Goal: Information Seeking & Learning: Learn about a topic

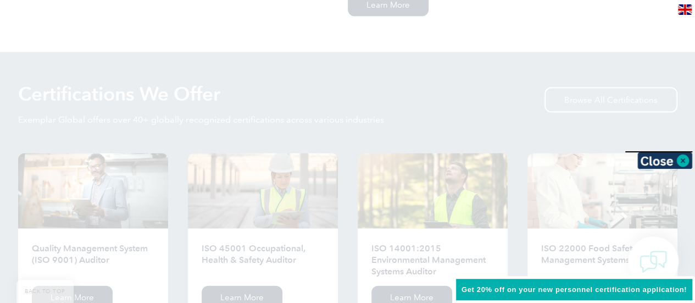
scroll to position [1044, 0]
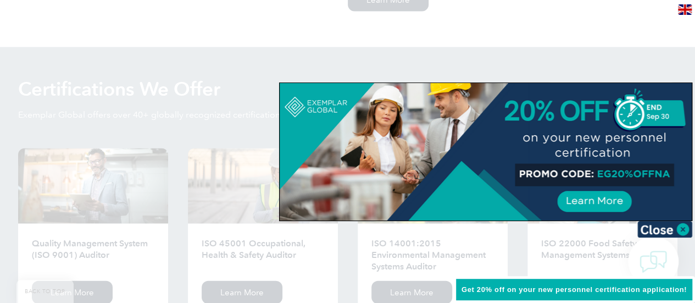
click at [165, 26] on div at bounding box center [347, 151] width 695 height 303
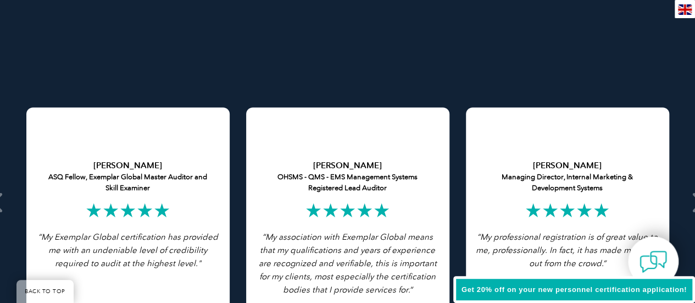
scroll to position [2198, 0]
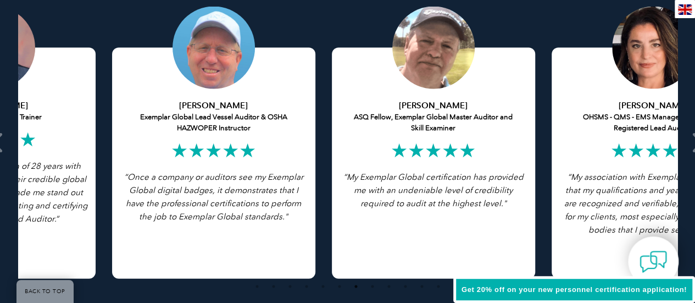
drag, startPoint x: 145, startPoint y: 201, endPoint x: 451, endPoint y: 198, distance: 305.6
click at [451, 198] on icon "“My Exemplar Global certification has provided me with an undeniable level of c…" at bounding box center [433, 190] width 180 height 36
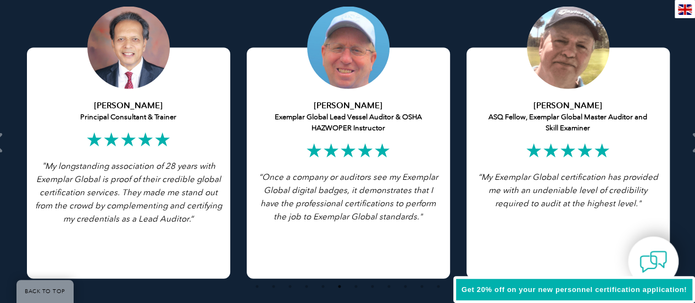
drag, startPoint x: 154, startPoint y: 171, endPoint x: 372, endPoint y: 170, distance: 217.6
click at [372, 170] on p "“Once a company or auditors see my Exemplar Global digital badges, it demonstra…" at bounding box center [348, 196] width 187 height 53
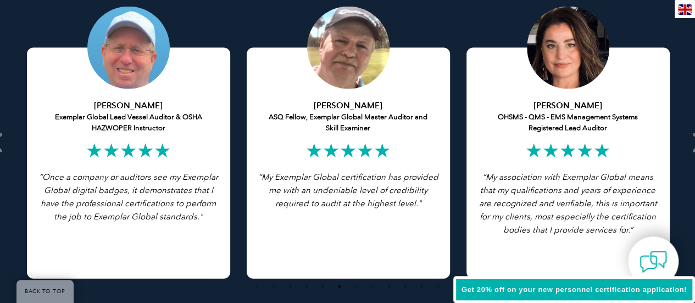
drag, startPoint x: 266, startPoint y: 218, endPoint x: 562, endPoint y: 201, distance: 296.2
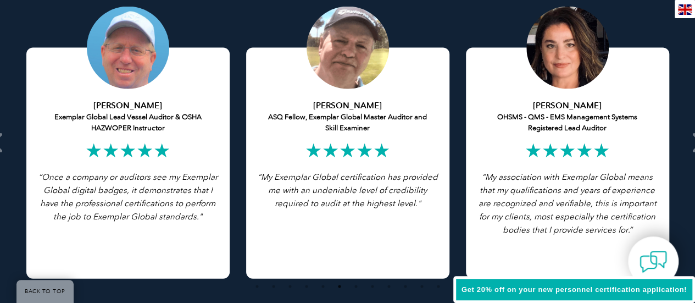
drag, startPoint x: 122, startPoint y: 128, endPoint x: 349, endPoint y: 126, distance: 227.0
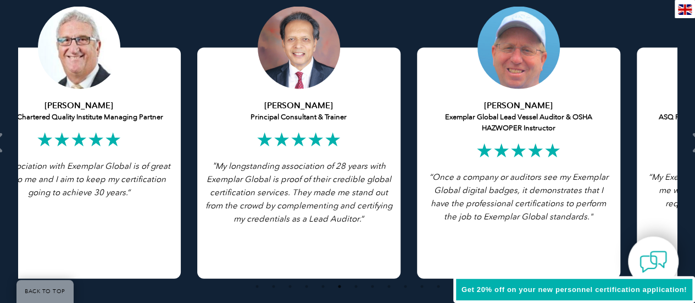
drag, startPoint x: 136, startPoint y: 153, endPoint x: 635, endPoint y: 174, distance: 498.9
click at [620, 174] on div "Iain Wells Exemplar Global Lead Vessel Auditor & OSHA HAZWOPER Instructor ★★★★★…" at bounding box center [518, 163] width 203 height 231
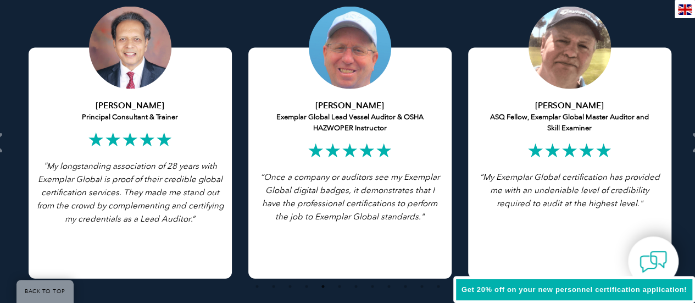
drag, startPoint x: 90, startPoint y: 170, endPoint x: 365, endPoint y: 167, distance: 274.8
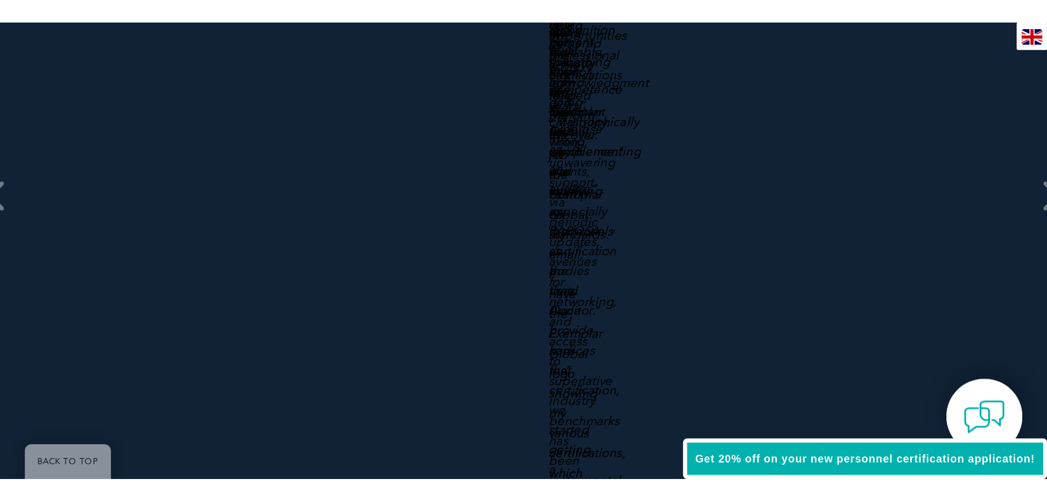
scroll to position [2200, 0]
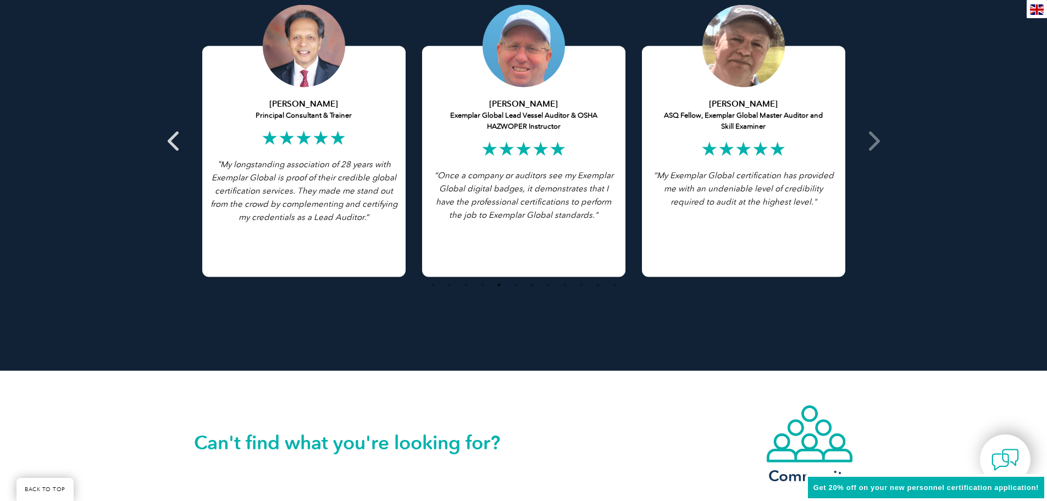
click at [174, 141] on icon at bounding box center [175, 141] width 14 height 0
click at [695, 141] on icon at bounding box center [873, 141] width 14 height 0
click at [430, 284] on button "1" at bounding box center [433, 284] width 11 height 11
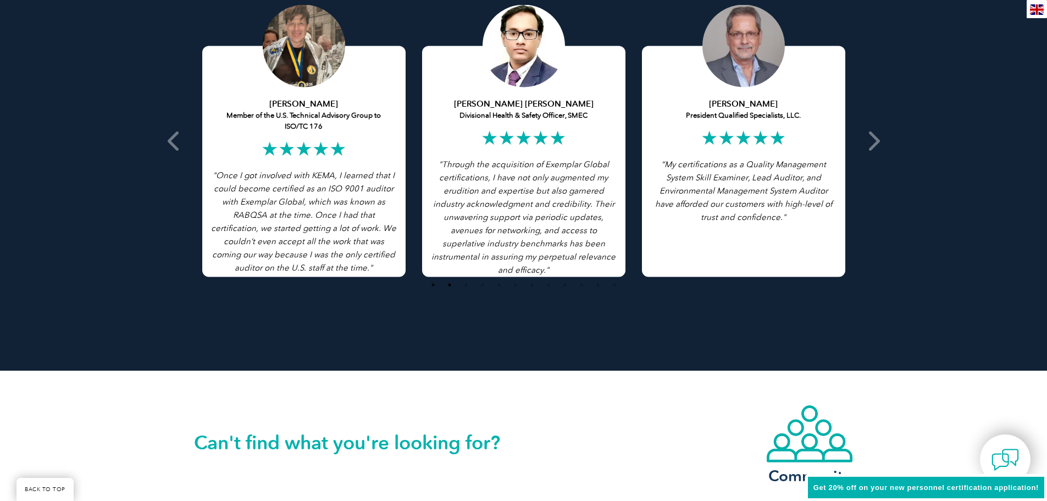
click at [451, 285] on button "2" at bounding box center [449, 284] width 11 height 11
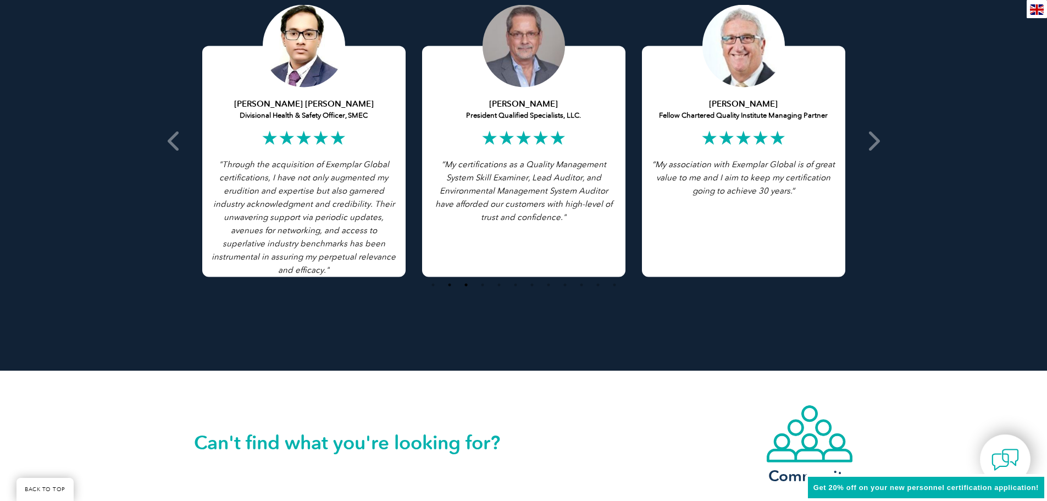
click at [463, 284] on button "3" at bounding box center [466, 284] width 11 height 11
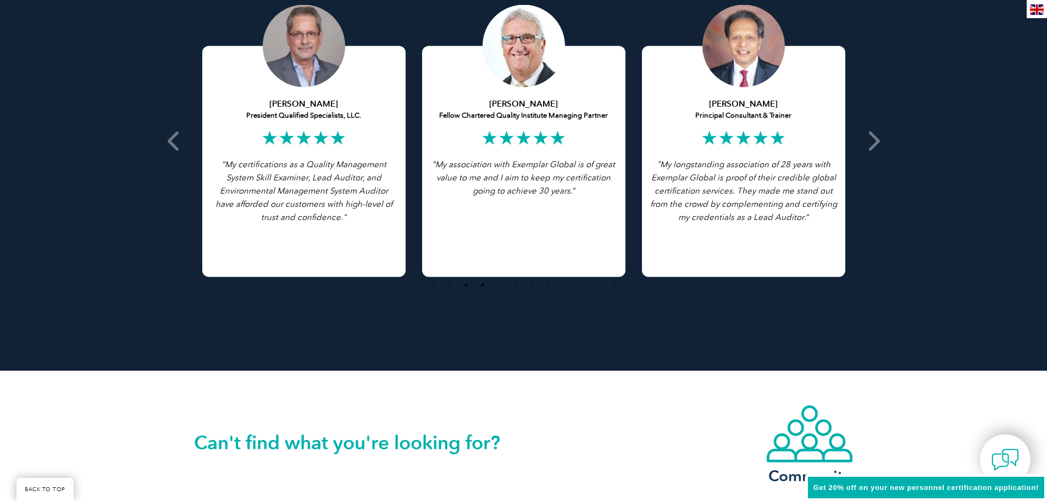
click at [477, 284] on button "4" at bounding box center [482, 284] width 11 height 11
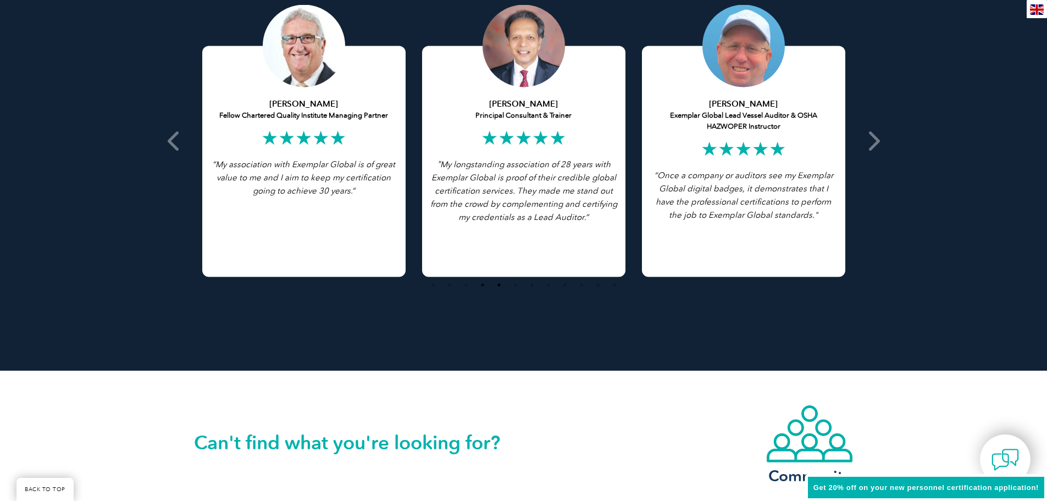
click at [498, 285] on button "5" at bounding box center [499, 284] width 11 height 11
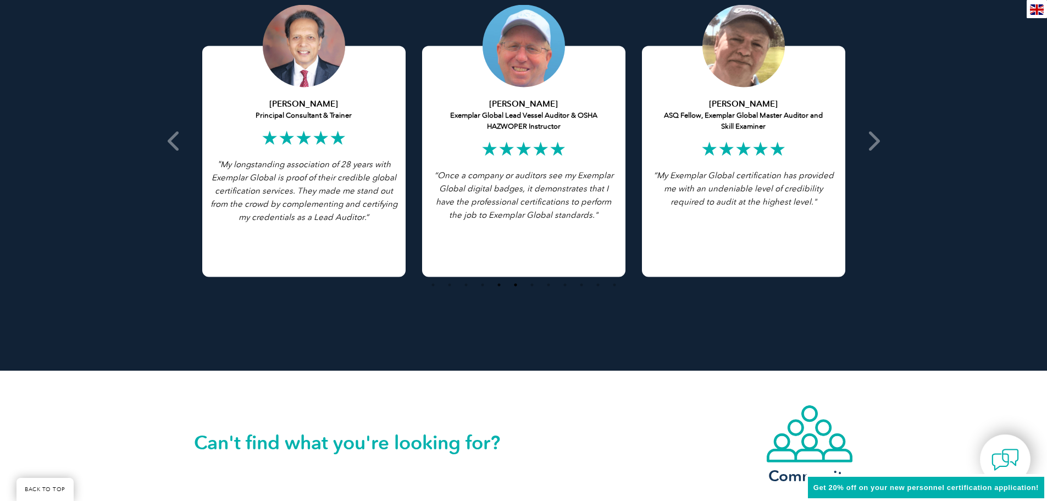
click at [517, 286] on button "6" at bounding box center [515, 284] width 11 height 11
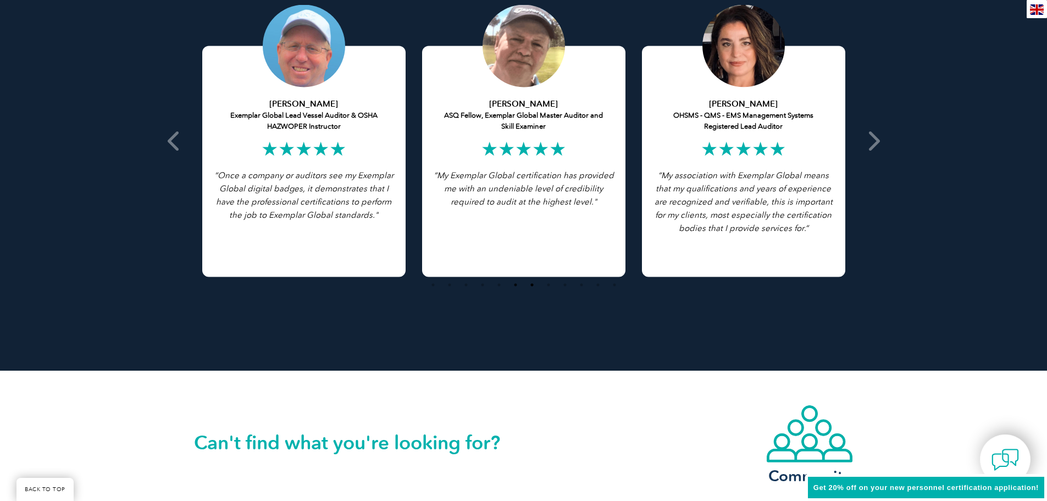
click at [533, 285] on button "7" at bounding box center [531, 284] width 11 height 11
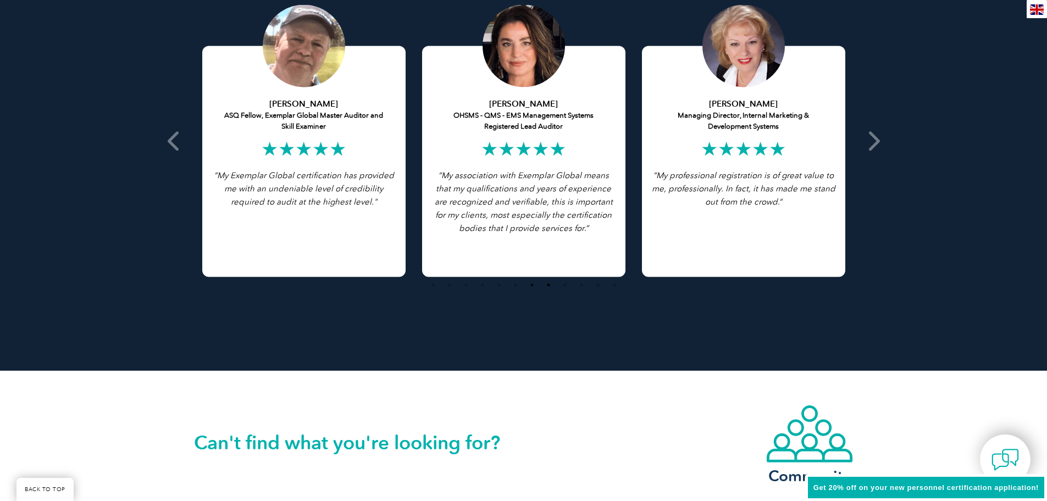
click at [547, 285] on button "8" at bounding box center [548, 284] width 11 height 11
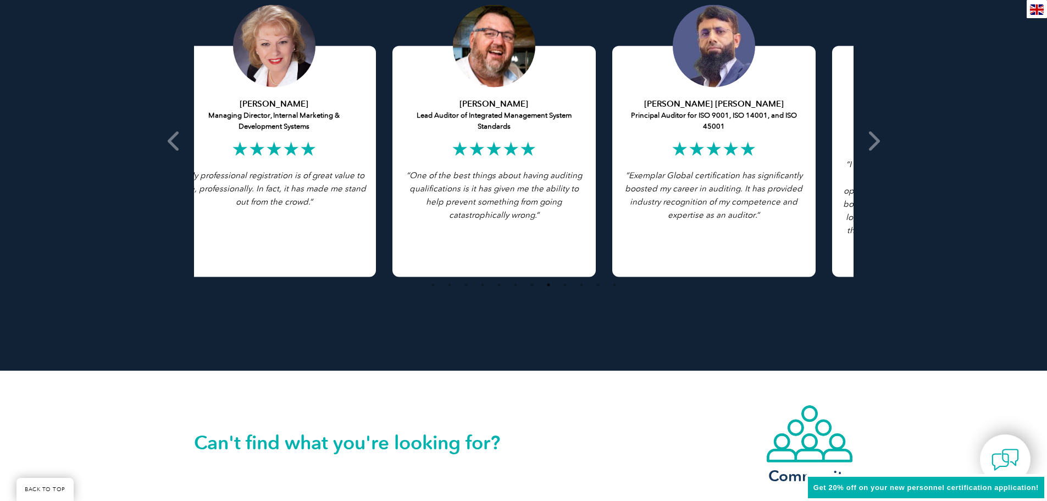
drag, startPoint x: 703, startPoint y: 221, endPoint x: 456, endPoint y: 223, distance: 247.3
click at [456, 223] on div "Chris Van Zyl Lead Auditor of Integrated Management System Standards ★★★★★ “ On…" at bounding box center [493, 161] width 203 height 231
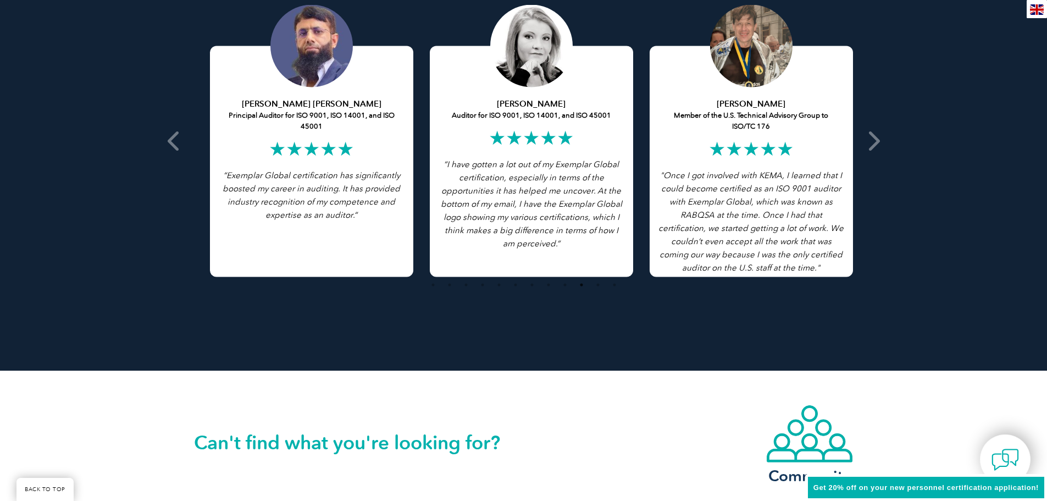
drag, startPoint x: 597, startPoint y: 218, endPoint x: 385, endPoint y: 225, distance: 212.3
click at [385, 225] on div "Abdur Rahman Farooq Principal Auditor for ISO 9001, ISO 14001, and ISO 45001 ★★…" at bounding box center [311, 161] width 203 height 231
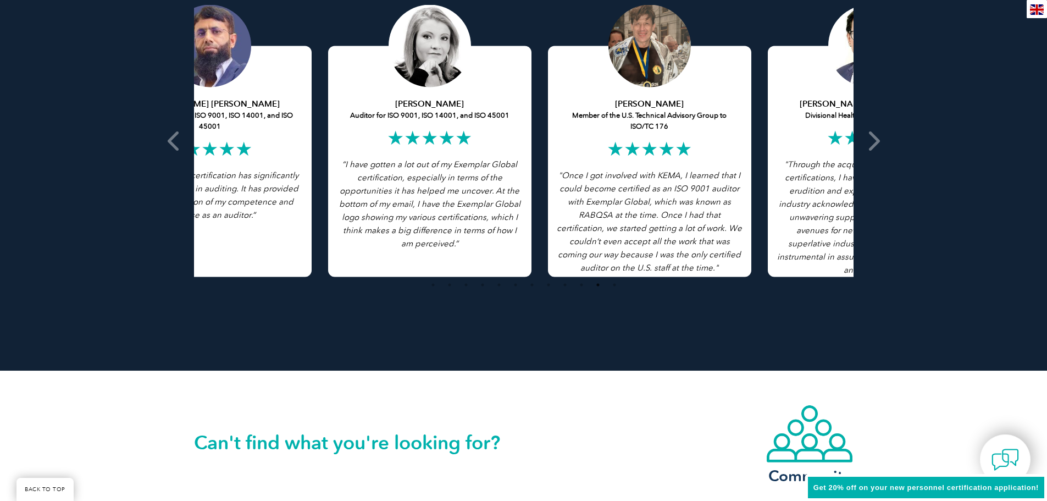
drag, startPoint x: 524, startPoint y: 220, endPoint x: 430, endPoint y: 218, distance: 94.0
click at [430, 218] on em "“I have gotten a lot out of my Exemplar Global certification, especially in ter…" at bounding box center [429, 203] width 181 height 89
